Goal: Task Accomplishment & Management: Use online tool/utility

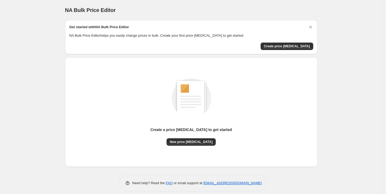
click at [291, 48] on span "Create price [MEDICAL_DATA]" at bounding box center [287, 46] width 46 height 4
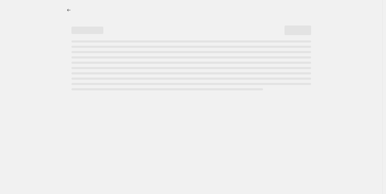
select select "percentage"
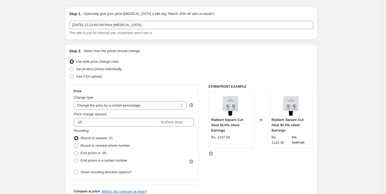
scroll to position [7, 0]
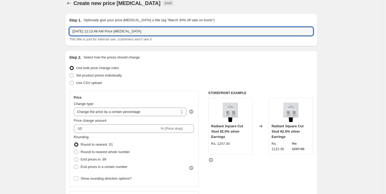
click at [138, 31] on input "[DATE] 12:13:48 AM Price [MEDICAL_DATA]" at bounding box center [191, 31] width 244 height 8
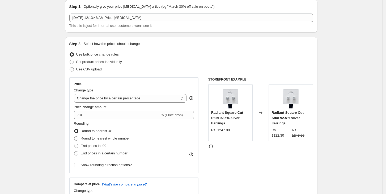
scroll to position [26, 0]
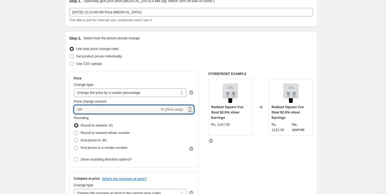
click at [106, 112] on input "-10" at bounding box center [117, 109] width 86 height 8
type input "-1"
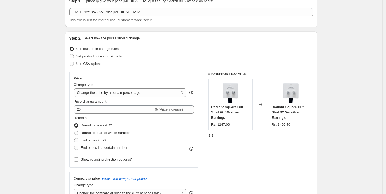
click at [214, 148] on div "STOREFRONT EXAMPLE Radiant Square Cut Stud 92.5% silver Earrings Rs. 1247.00 Ch…" at bounding box center [260, 137] width 105 height 130
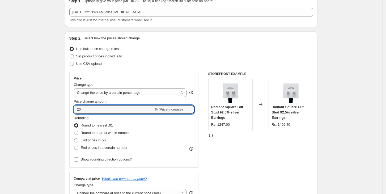
click at [93, 108] on input "20" at bounding box center [114, 109] width 80 height 8
type input "25"
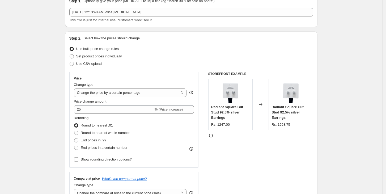
click at [220, 158] on div "STOREFRONT EXAMPLE Radiant Square Cut Stud 92.5% silver Earrings Rs. 1247.00 Ch…" at bounding box center [260, 137] width 105 height 130
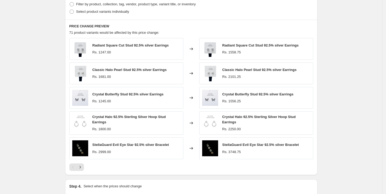
scroll to position [337, 0]
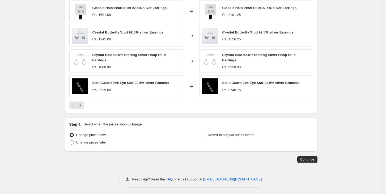
click at [309, 158] on span "Continue" at bounding box center [307, 159] width 14 height 4
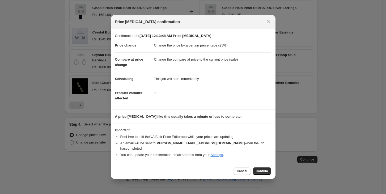
click at [266, 169] on span "Confirm" at bounding box center [262, 171] width 12 height 4
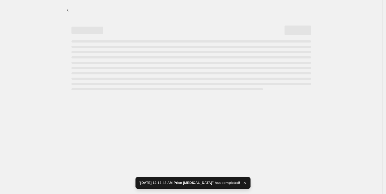
select select "percentage"
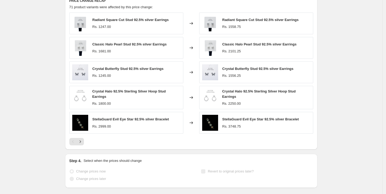
scroll to position [376, 0]
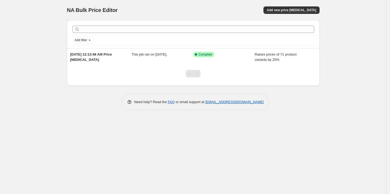
click at [293, 11] on span "Add new price [MEDICAL_DATA]" at bounding box center [290, 10] width 49 height 4
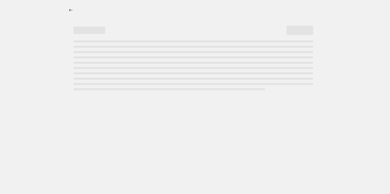
select select "percentage"
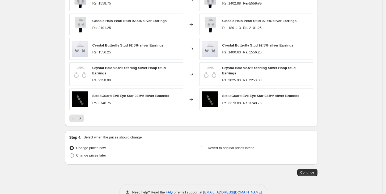
scroll to position [337, 0]
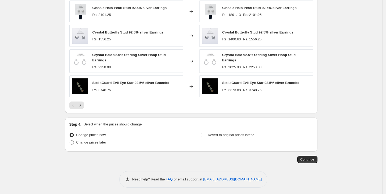
click at [312, 158] on span "Continue" at bounding box center [307, 159] width 14 height 4
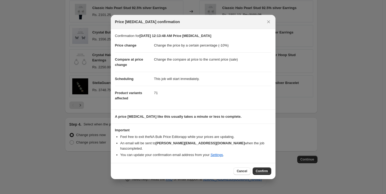
click at [261, 169] on span "Confirm" at bounding box center [262, 171] width 12 height 4
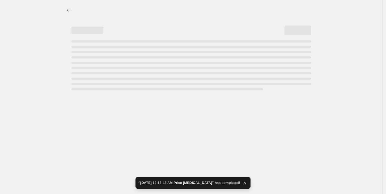
select select "percentage"
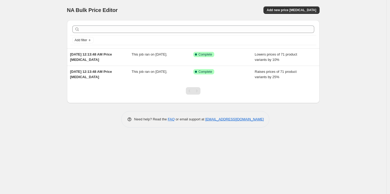
click at [292, 78] on div "Raises prices of 71 product variants by 25%" at bounding box center [285, 74] width 62 height 11
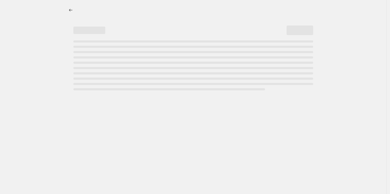
select select "percentage"
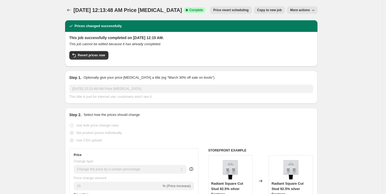
click at [91, 56] on span "Revert prices now" at bounding box center [91, 55] width 27 height 4
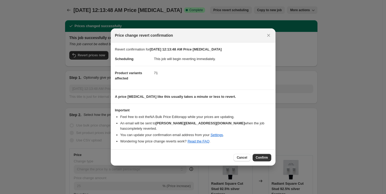
click at [261, 155] on span "Confirm" at bounding box center [262, 157] width 12 height 4
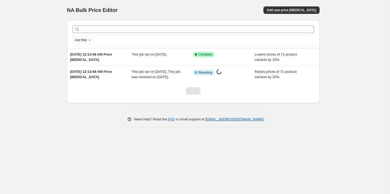
click at [294, 52] on span "Lowers prices of 71 product variants by 10%" at bounding box center [275, 56] width 42 height 9
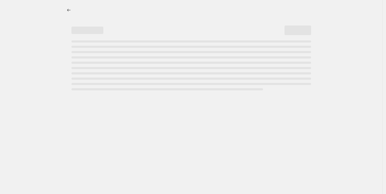
select select "percentage"
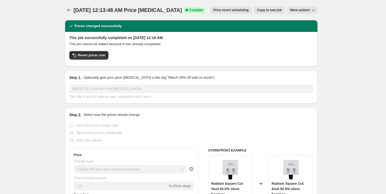
click at [86, 58] on button "Revert prices now" at bounding box center [88, 55] width 39 height 8
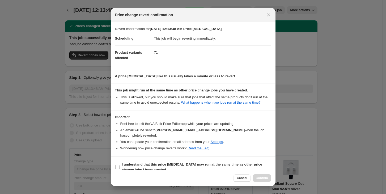
scroll to position [2, 0]
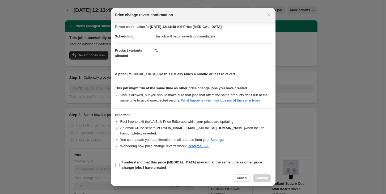
click at [125, 160] on b "I understand that this price [MEDICAL_DATA] may run at the same time as other p…" at bounding box center [192, 164] width 140 height 9
click at [120, 163] on input "I understand that this price [MEDICAL_DATA] may run at the same time as other p…" at bounding box center [117, 165] width 4 height 4
checkbox input "true"
click at [267, 180] on span "Confirm" at bounding box center [262, 178] width 12 height 4
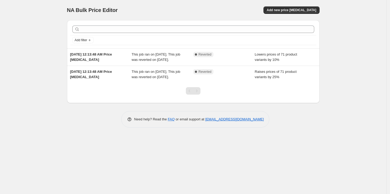
click at [174, 78] on span "This job ran on [DATE]. This job was reverted on [DATE]." at bounding box center [155, 74] width 49 height 9
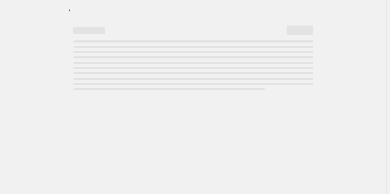
select select "percentage"
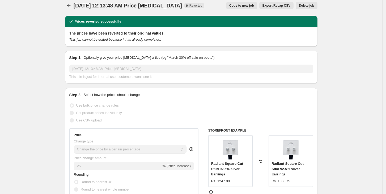
scroll to position [5, 0]
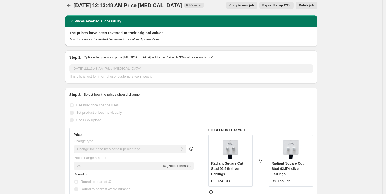
click at [70, 5] on icon "Price change jobs" at bounding box center [68, 5] width 3 height 2
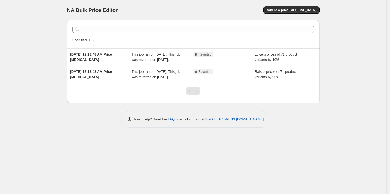
click at [296, 10] on span "Add new price [MEDICAL_DATA]" at bounding box center [290, 10] width 49 height 4
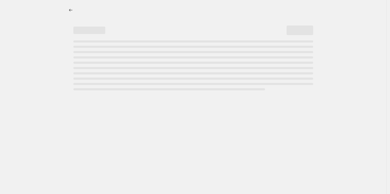
select select "percentage"
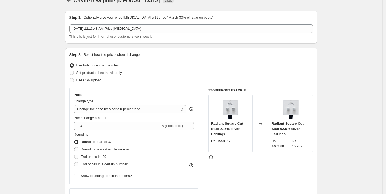
scroll to position [10, 0]
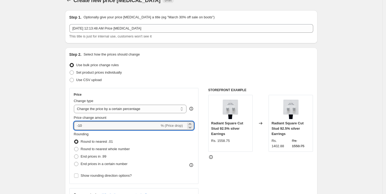
click at [109, 125] on input "-10" at bounding box center [117, 125] width 86 height 8
type input "-1"
type input "-25"
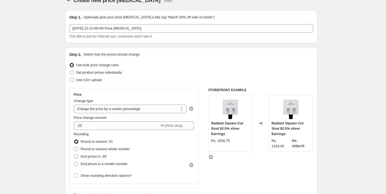
click at [215, 76] on div "Use CSV upload" at bounding box center [191, 79] width 244 height 7
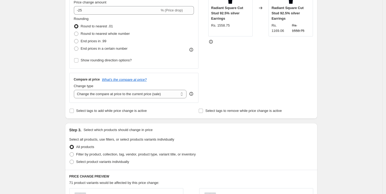
scroll to position [125, 0]
click at [123, 97] on select "Change the compare at price to the current price (sale) Change the compare at p…" at bounding box center [130, 94] width 113 height 8
select select "remove"
click at [75, 90] on select "Change the compare at price to the current price (sale) Change the compare at p…" at bounding box center [130, 94] width 113 height 8
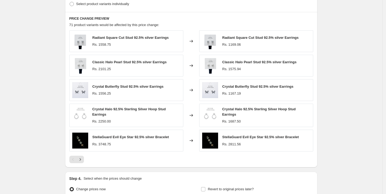
scroll to position [283, 0]
click at [83, 157] on icon "Next" at bounding box center [80, 158] width 5 height 5
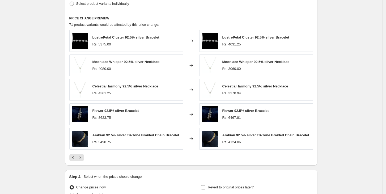
click at [83, 157] on icon "Next" at bounding box center [80, 157] width 5 height 5
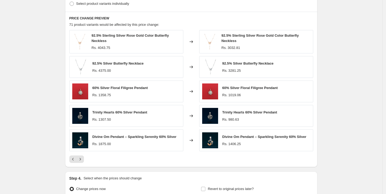
click at [83, 157] on icon "Next" at bounding box center [80, 158] width 5 height 5
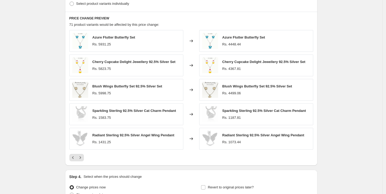
click at [83, 157] on icon "Next" at bounding box center [80, 157] width 5 height 5
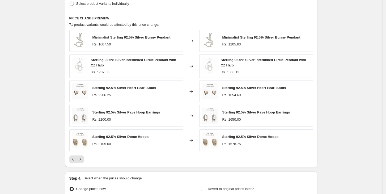
click at [86, 158] on div at bounding box center [191, 158] width 244 height 7
click at [81, 160] on icon "Next" at bounding box center [80, 158] width 5 height 5
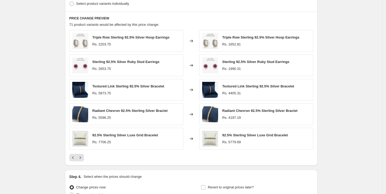
click at [83, 159] on icon "Next" at bounding box center [80, 157] width 5 height 5
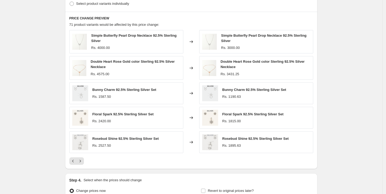
click at [83, 159] on icon "Next" at bounding box center [80, 160] width 5 height 5
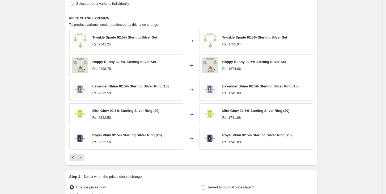
click at [84, 161] on div "Pagination" at bounding box center [79, 157] width 7 height 7
click at [81, 159] on icon "Next" at bounding box center [80, 157] width 5 height 5
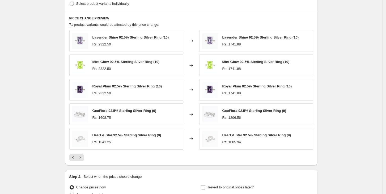
click at [82, 160] on icon "Next" at bounding box center [80, 157] width 5 height 5
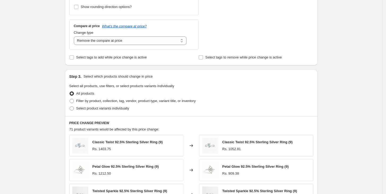
scroll to position [0, 0]
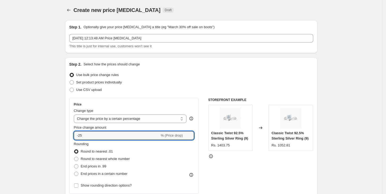
click at [91, 132] on input "-25" at bounding box center [117, 135] width 86 height 8
click at [173, 82] on div "Set product prices individually" at bounding box center [191, 82] width 244 height 7
click at [81, 134] on input "-51" at bounding box center [117, 135] width 86 height 8
type input "-1"
type input "-20"
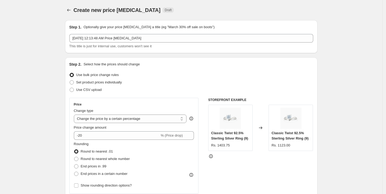
click at [195, 81] on div "Set product prices individually" at bounding box center [191, 82] width 244 height 7
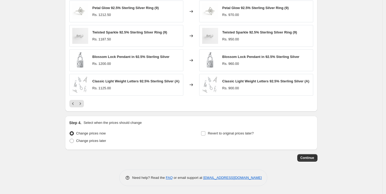
click at [74, 103] on icon "Previous" at bounding box center [72, 103] width 5 height 5
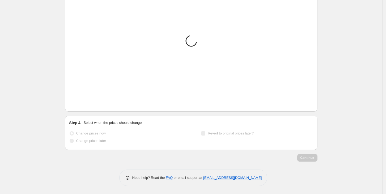
click at [74, 103] on icon "Previous" at bounding box center [72, 103] width 5 height 5
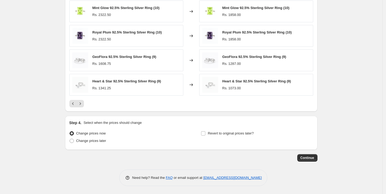
click at [74, 103] on icon "Previous" at bounding box center [72, 103] width 5 height 5
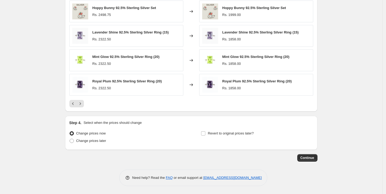
click at [74, 103] on icon "Previous" at bounding box center [72, 103] width 5 height 5
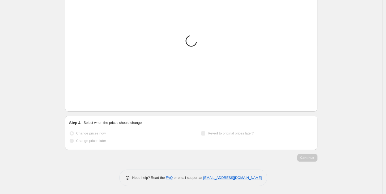
click at [74, 103] on button "Previous" at bounding box center [72, 103] width 7 height 7
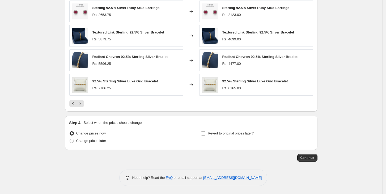
click at [74, 103] on icon "Previous" at bounding box center [72, 103] width 5 height 5
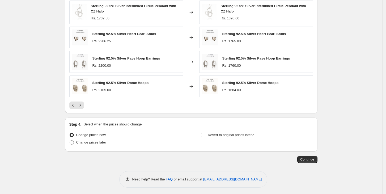
click at [74, 103] on icon "Previous" at bounding box center [72, 105] width 5 height 5
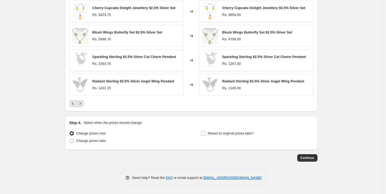
click at [74, 103] on icon "Previous" at bounding box center [72, 103] width 5 height 5
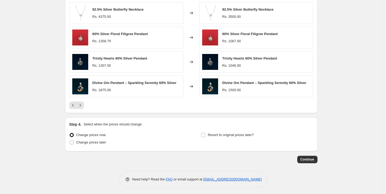
click at [74, 103] on icon "Previous" at bounding box center [72, 105] width 5 height 5
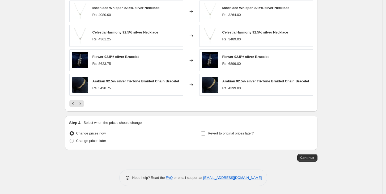
click at [75, 103] on icon "Previous" at bounding box center [72, 103] width 5 height 5
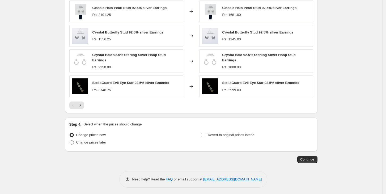
click at [74, 103] on div "Pagination" at bounding box center [72, 104] width 7 height 7
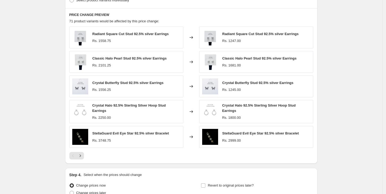
scroll to position [292, 0]
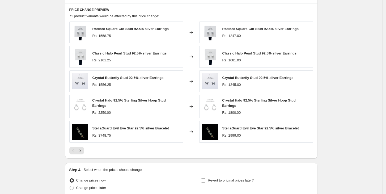
click at [81, 150] on icon "Next" at bounding box center [79, 151] width 1 height 2
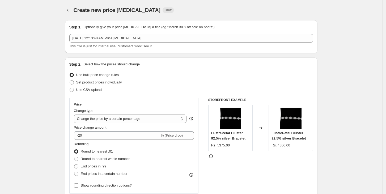
scroll to position [337, 0]
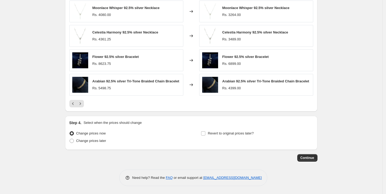
click at [309, 158] on span "Continue" at bounding box center [307, 158] width 14 height 4
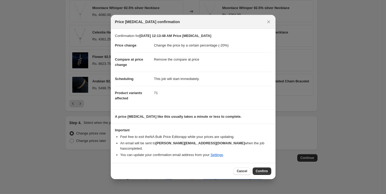
click at [266, 169] on span "Confirm" at bounding box center [262, 171] width 12 height 4
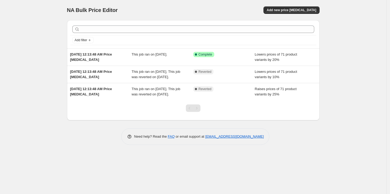
click at [284, 9] on span "Add new price [MEDICAL_DATA]" at bounding box center [290, 10] width 49 height 4
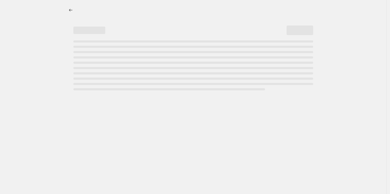
select select "percentage"
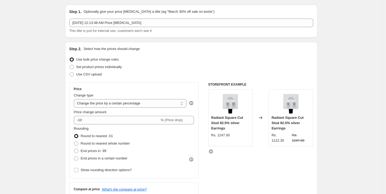
scroll to position [28, 0]
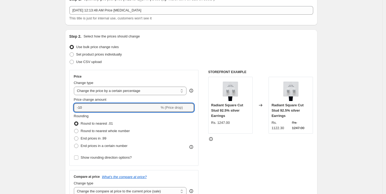
click at [84, 106] on input "-10" at bounding box center [117, 107] width 86 height 8
type input "-1"
type input "15"
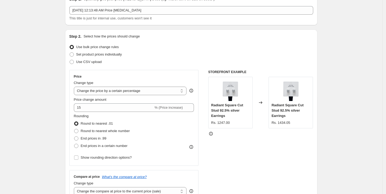
click at [257, 152] on div "STOREFRONT EXAMPLE Radiant Square Cut Stud 92.5% silver Earrings Rs. 1247.00 Ch…" at bounding box center [260, 135] width 105 height 130
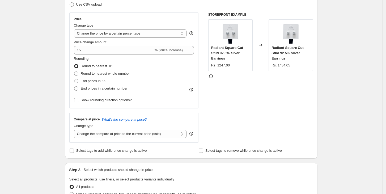
scroll to position [85, 0]
click at [149, 133] on select "Change the compare at price to the current price (sale) Change the compare at p…" at bounding box center [130, 134] width 113 height 8
select select "remove"
click at [75, 130] on select "Change the compare at price to the current price (sale) Change the compare at p…" at bounding box center [130, 134] width 113 height 8
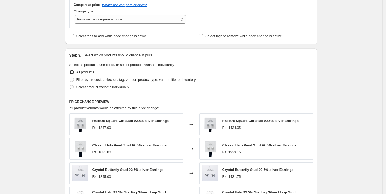
scroll to position [337, 0]
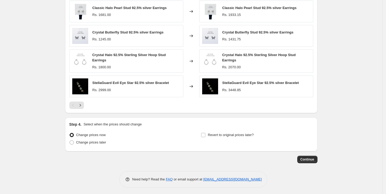
click at [314, 160] on span "Continue" at bounding box center [307, 159] width 14 height 4
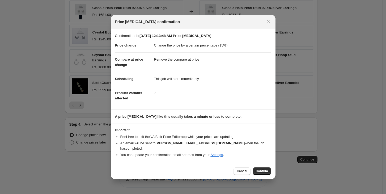
click at [258, 169] on span "Confirm" at bounding box center [262, 171] width 12 height 4
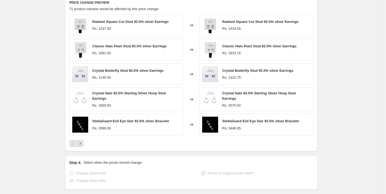
scroll to position [351, 0]
